Goal: Task Accomplishment & Management: Manage account settings

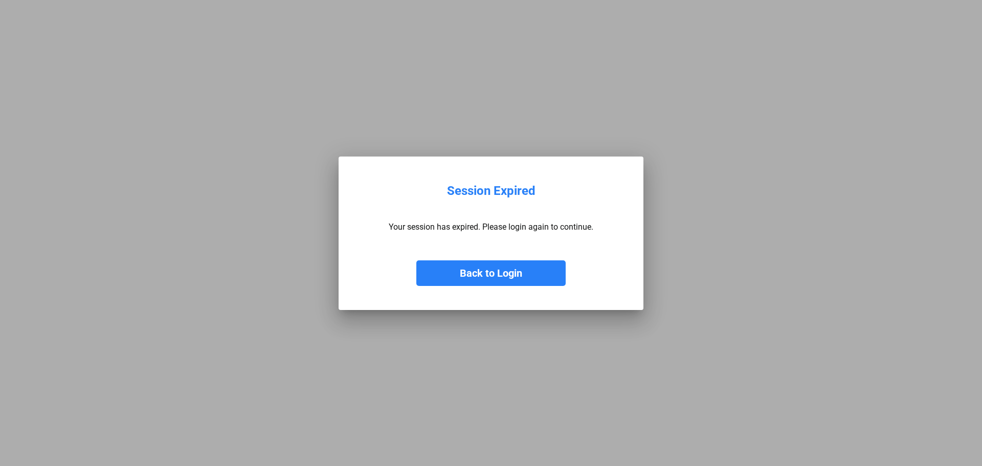
click at [523, 273] on button "Back to Login" at bounding box center [490, 273] width 149 height 26
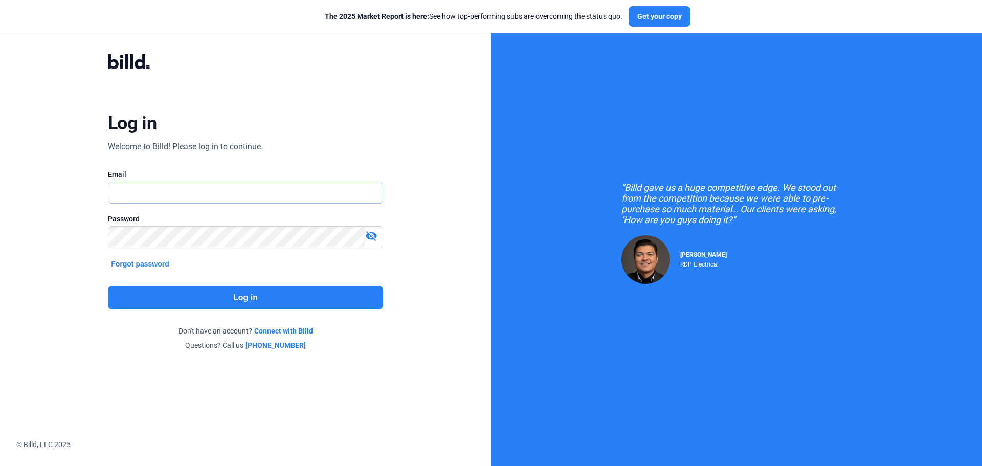
type input "[PERSON_NAME][EMAIL_ADDRESS][DOMAIN_NAME]"
click at [245, 298] on button "Log in" at bounding box center [245, 298] width 275 height 24
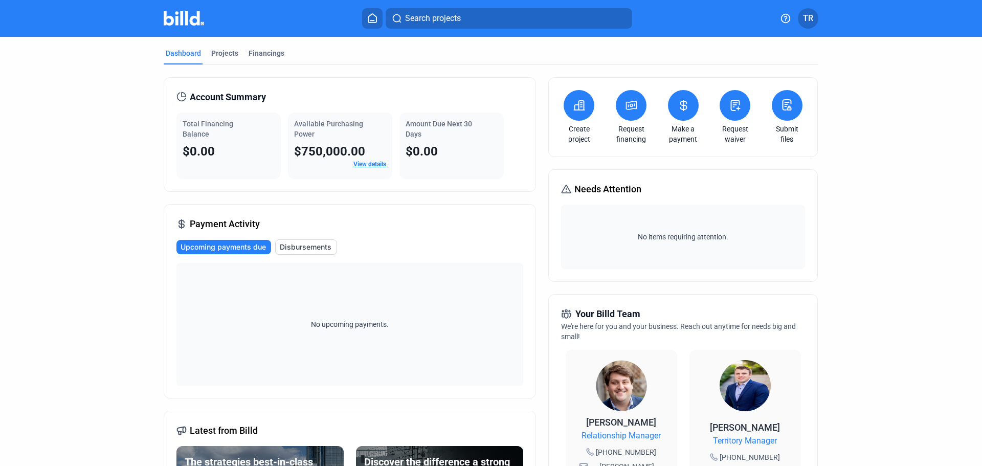
click at [810, 18] on span "TR" at bounding box center [808, 18] width 10 height 12
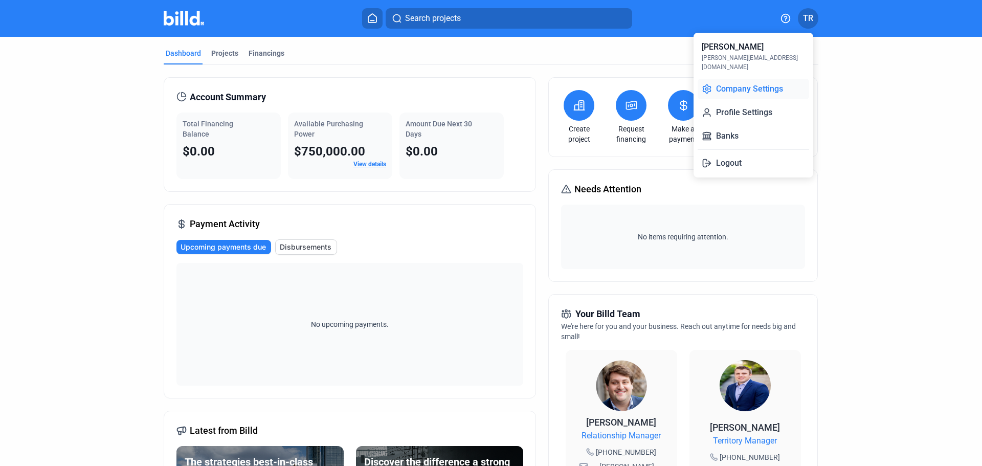
click at [752, 79] on button "Company Settings" at bounding box center [752, 89] width 111 height 20
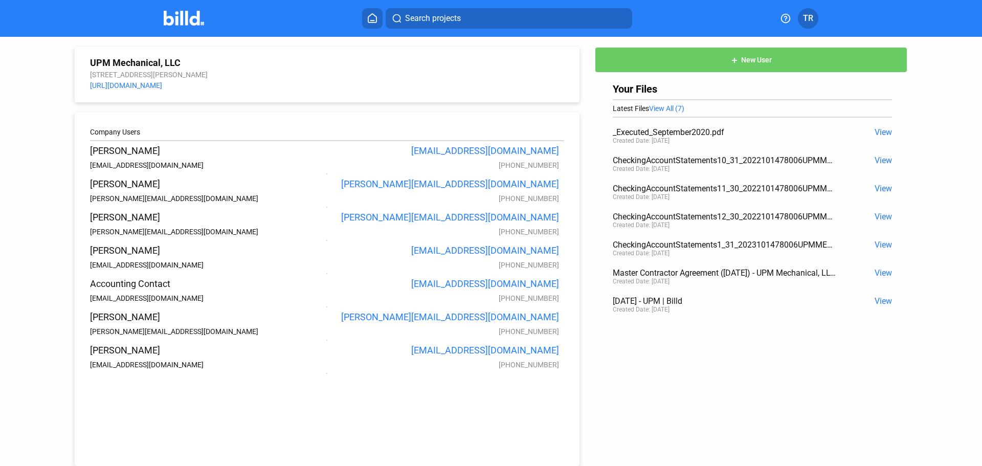
click at [758, 57] on span "New User" at bounding box center [756, 60] width 31 height 8
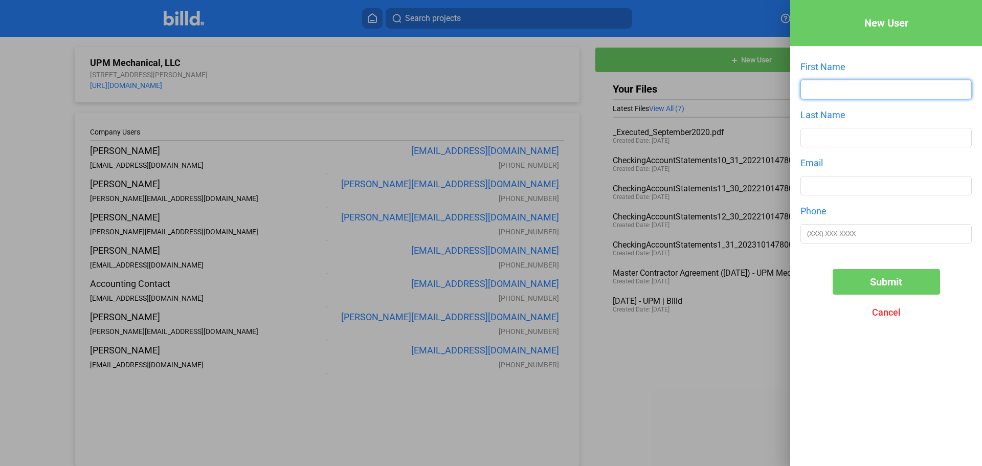
click at [854, 87] on input "text" at bounding box center [886, 89] width 170 height 18
type input "[PERSON_NAME]"
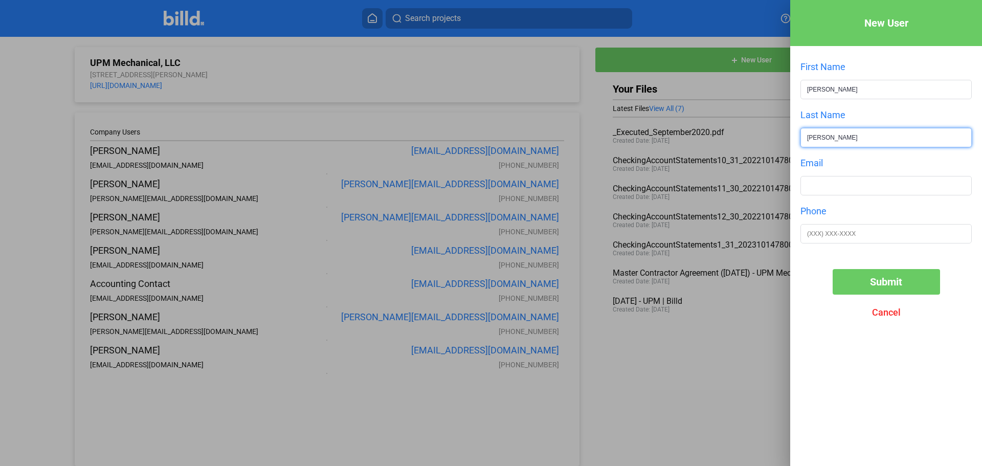
type input "[PERSON_NAME]"
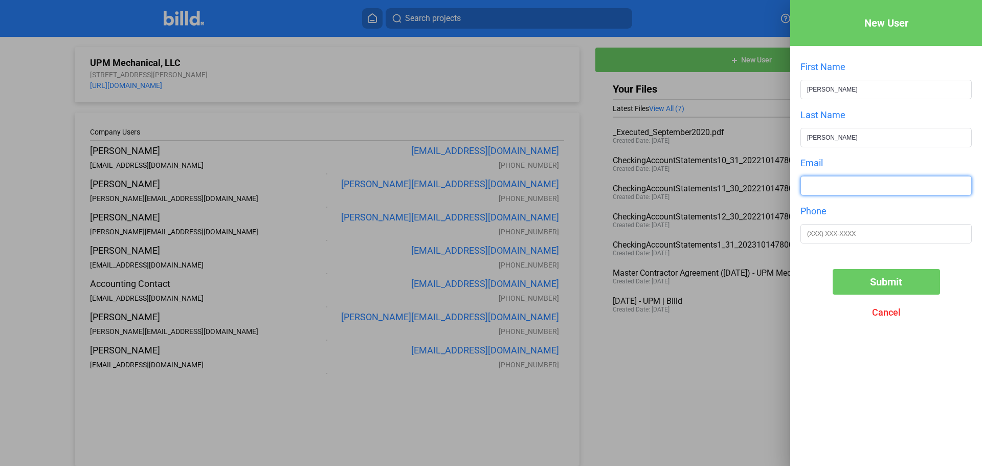
click at [823, 190] on input "text" at bounding box center [886, 185] width 170 height 18
type input "[EMAIL_ADDRESS][DOMAIN_NAME]"
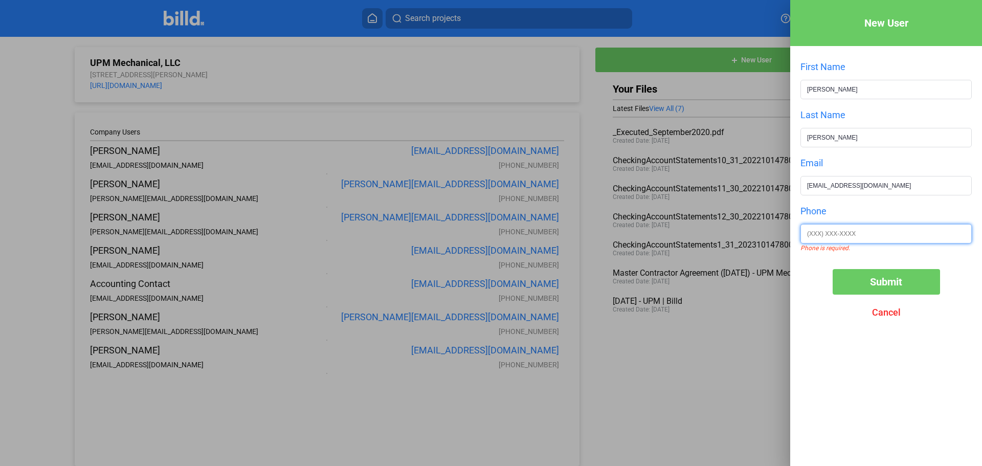
click at [827, 240] on input "text" at bounding box center [886, 233] width 170 height 18
click at [811, 241] on input "text" at bounding box center [886, 233] width 170 height 18
type input "[PHONE_NUMBER]"
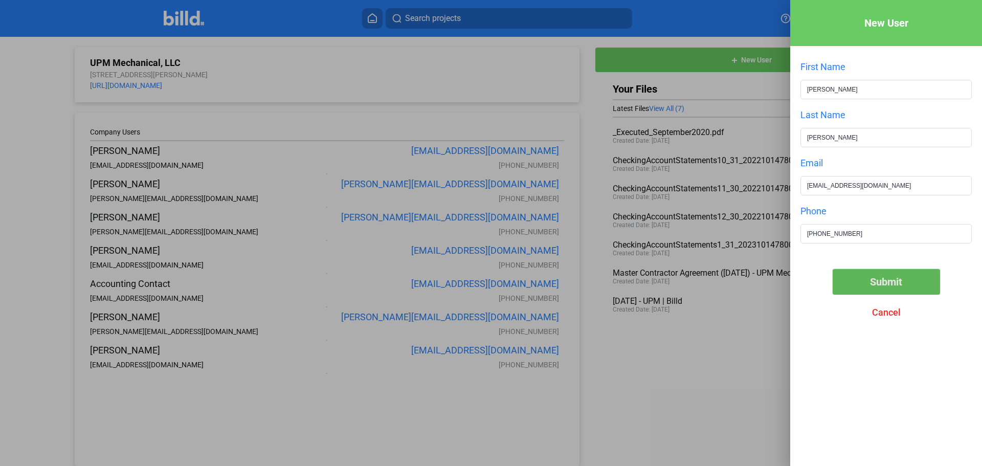
click at [892, 283] on span "Submit" at bounding box center [886, 282] width 32 height 12
